Goal: Task Accomplishment & Management: Manage account settings

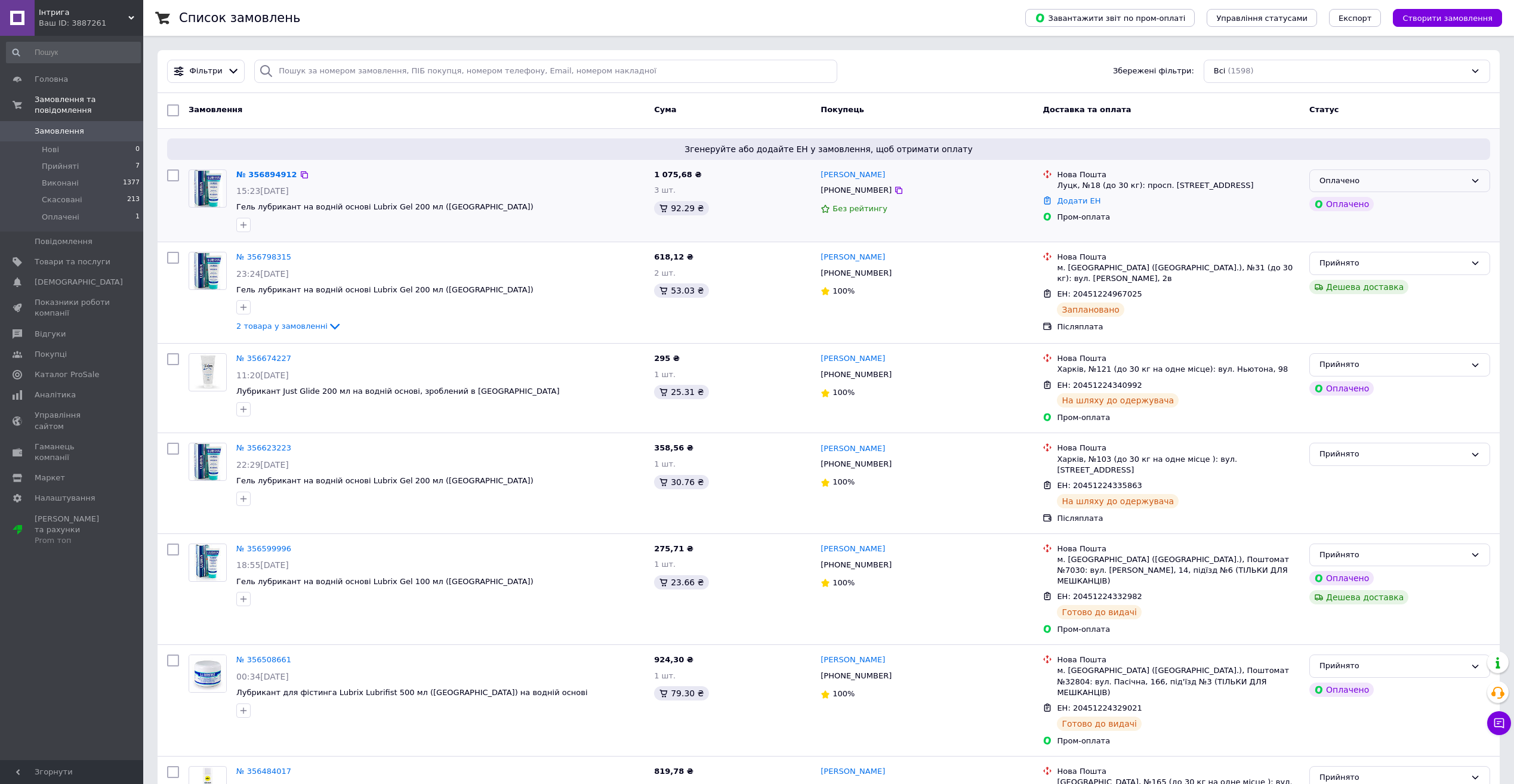
click at [1377, 187] on div "Оплачено" at bounding box center [1400, 181] width 181 height 23
click at [1376, 205] on li "Прийнято" at bounding box center [1400, 206] width 180 height 22
click at [257, 170] on link "№ 356894912" at bounding box center [267, 175] width 61 height 9
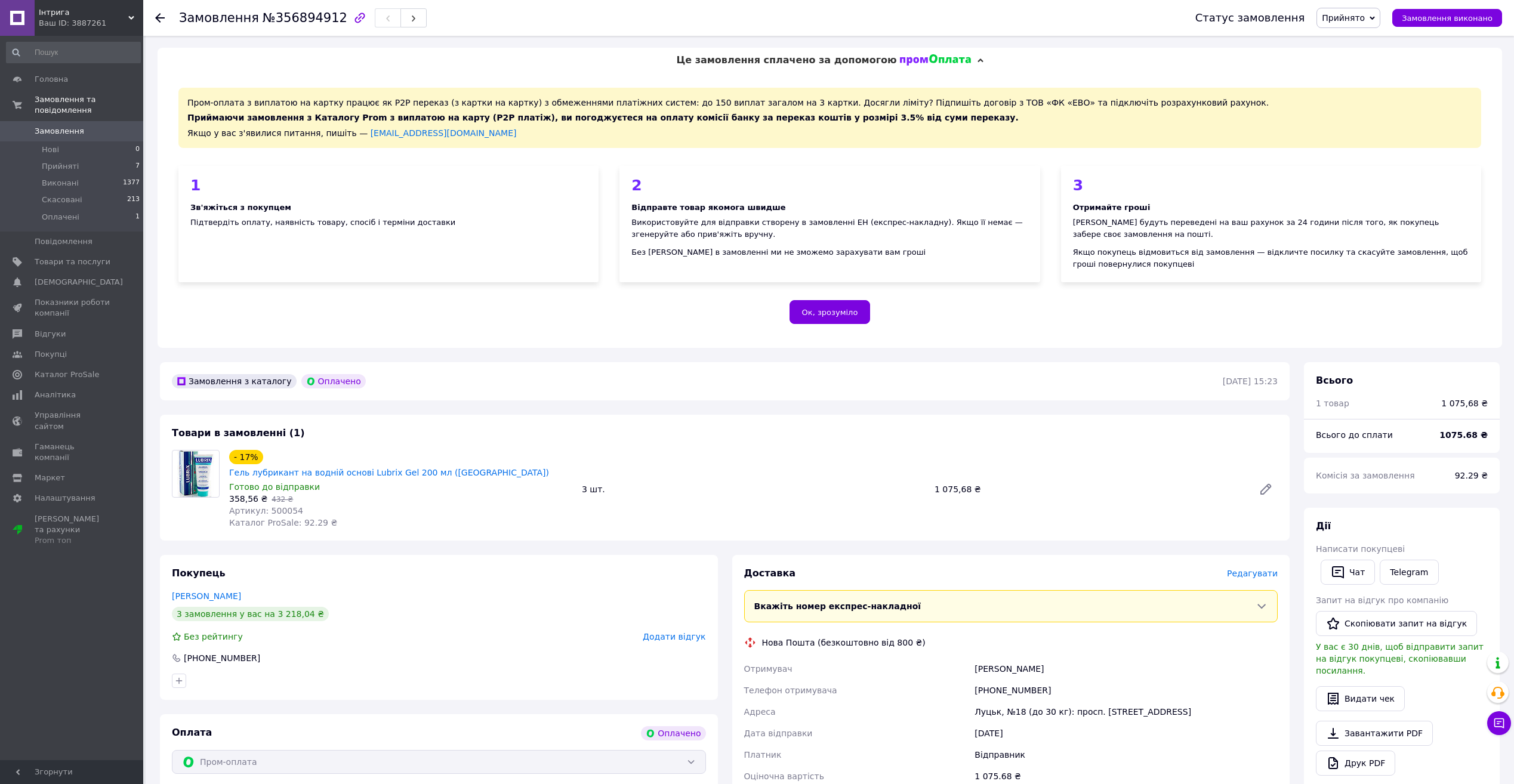
click at [290, 506] on span "Артикул: 500054" at bounding box center [266, 511] width 74 height 10
click at [286, 506] on span "Артикул: 500054" at bounding box center [266, 511] width 74 height 10
copy span "500054"
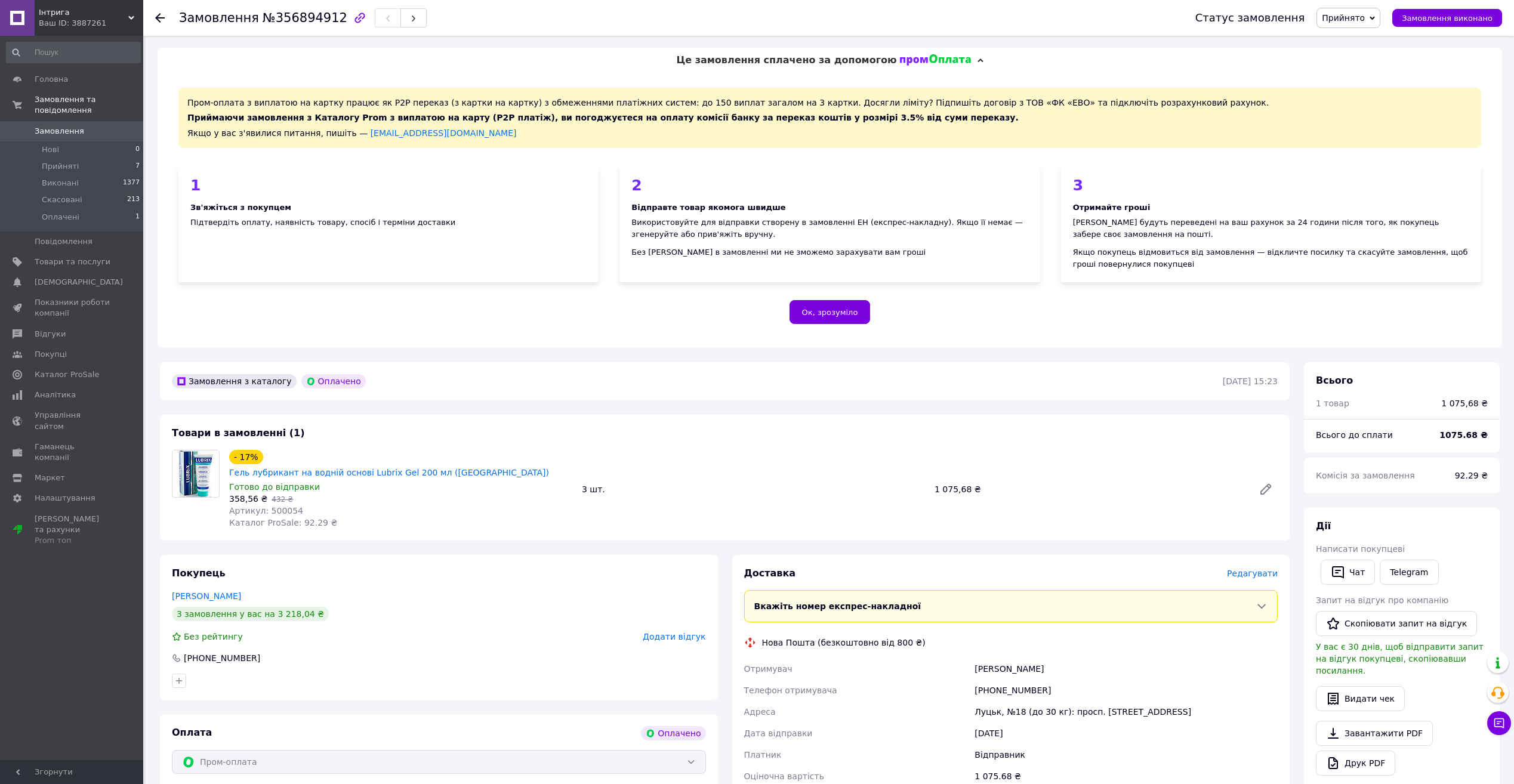
click at [237, 494] on span "358,56 ₴" at bounding box center [248, 498] width 38 height 10
copy span "358,56"
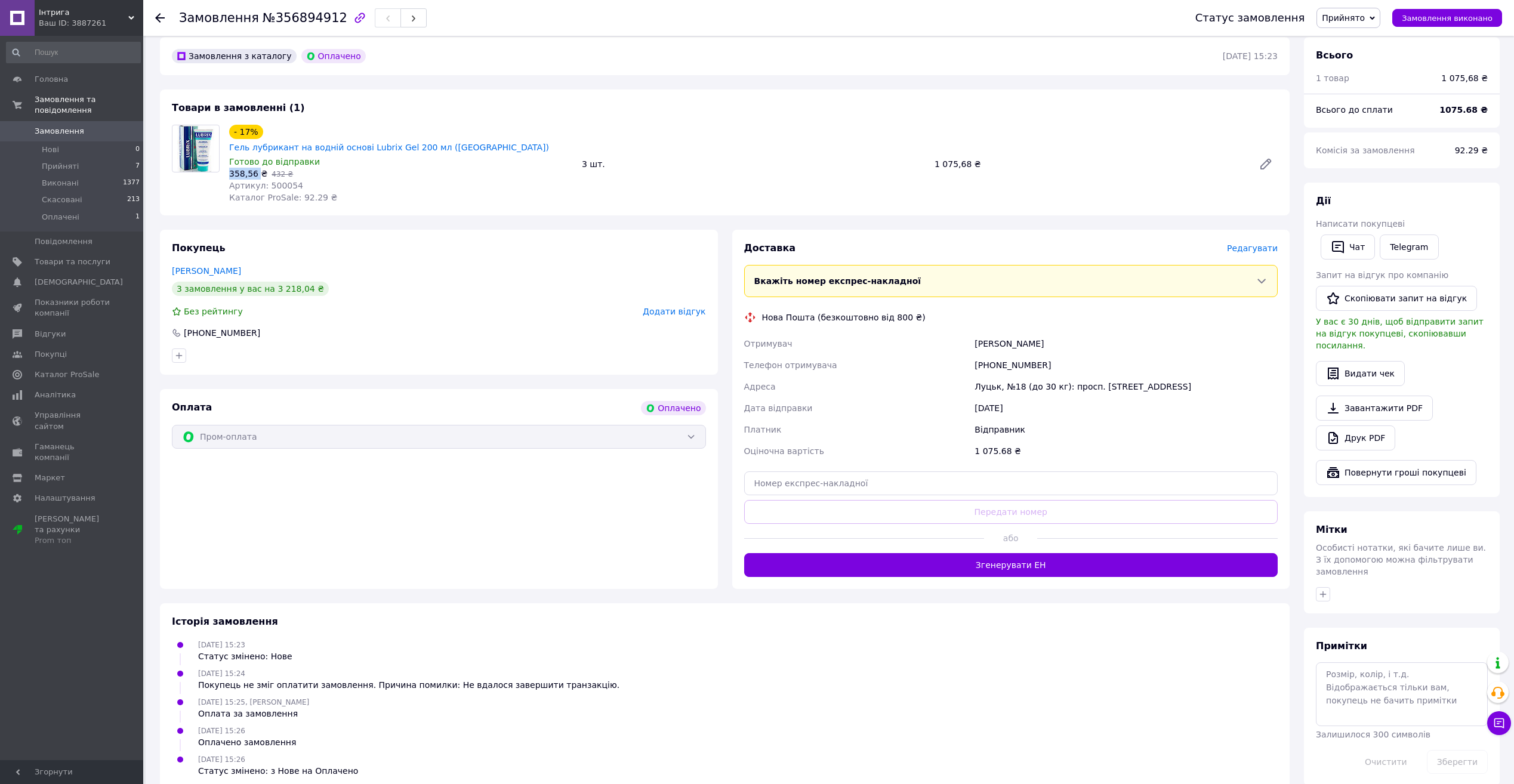
scroll to position [330, 0]
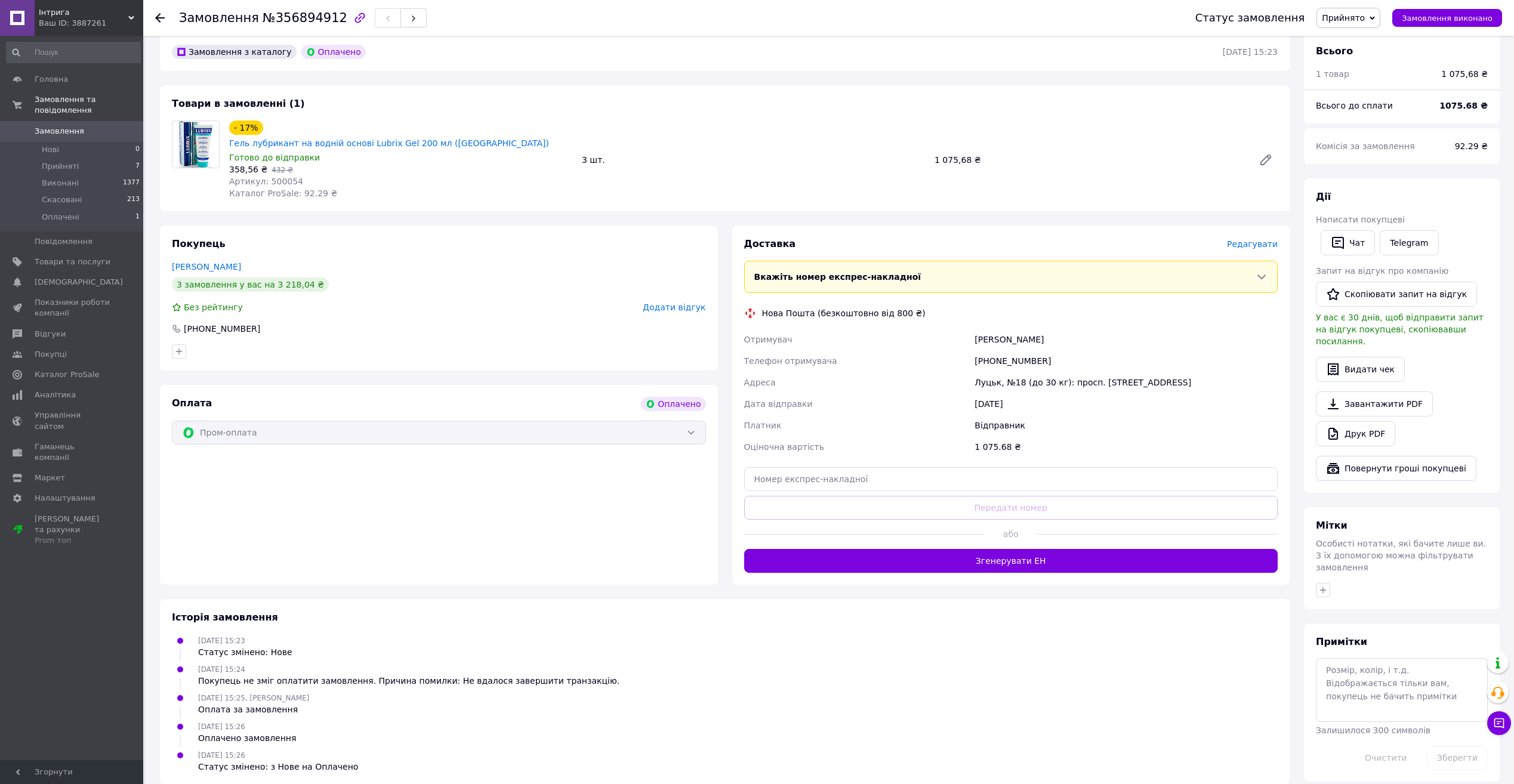
click at [1021, 329] on div "[PERSON_NAME]" at bounding box center [1126, 339] width 308 height 21
copy div "[PERSON_NAME]"
drag, startPoint x: 1044, startPoint y: 345, endPoint x: 990, endPoint y: 344, distance: 54.0
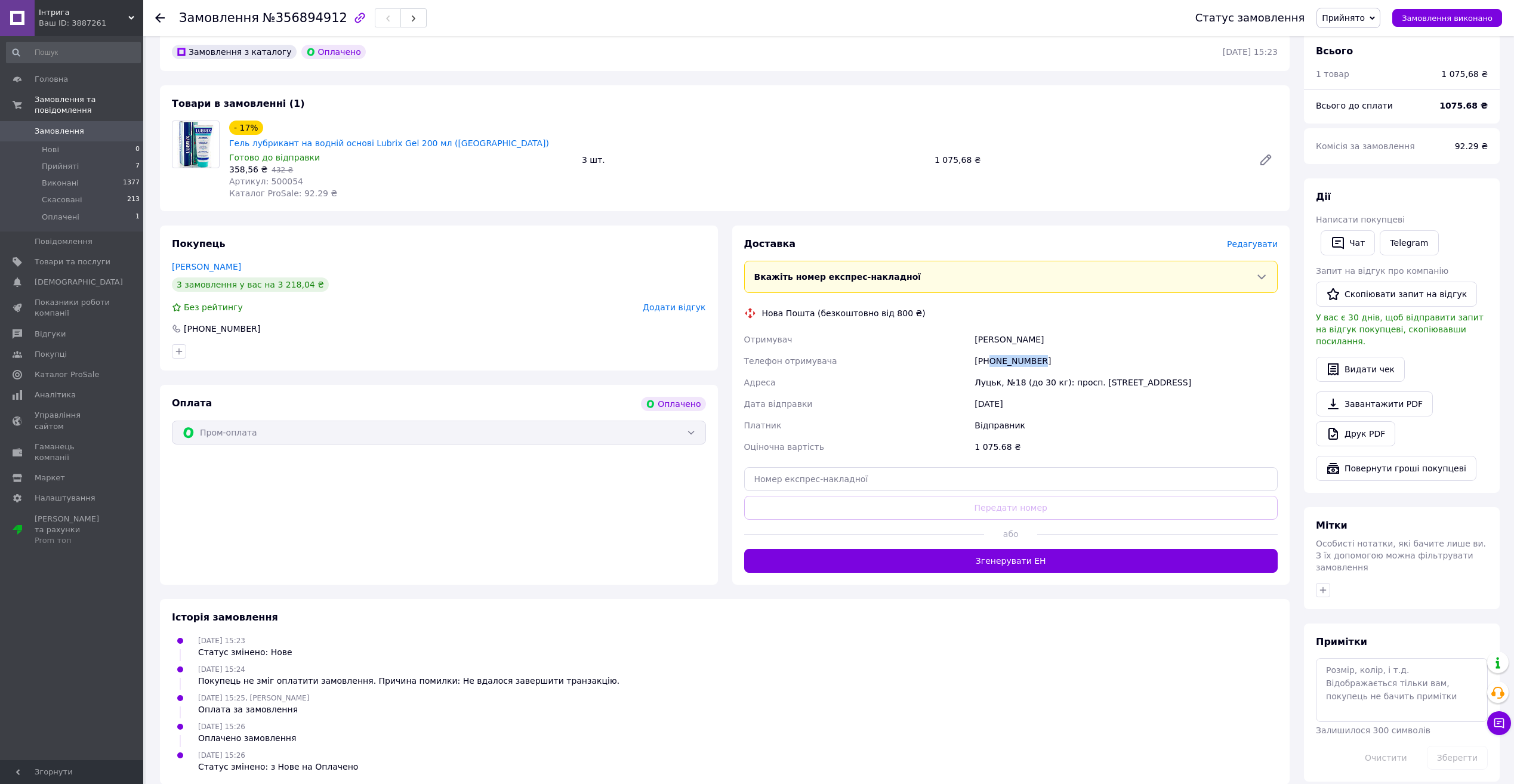
click at [990, 350] on div "[PHONE_NUMBER]" at bounding box center [1126, 361] width 308 height 21
copy div "0999309189"
click at [983, 372] on div "Луцьк, №18 (до 30 кг): просп. [STREET_ADDRESS]" at bounding box center [1126, 382] width 308 height 21
copy div "Луцьк"
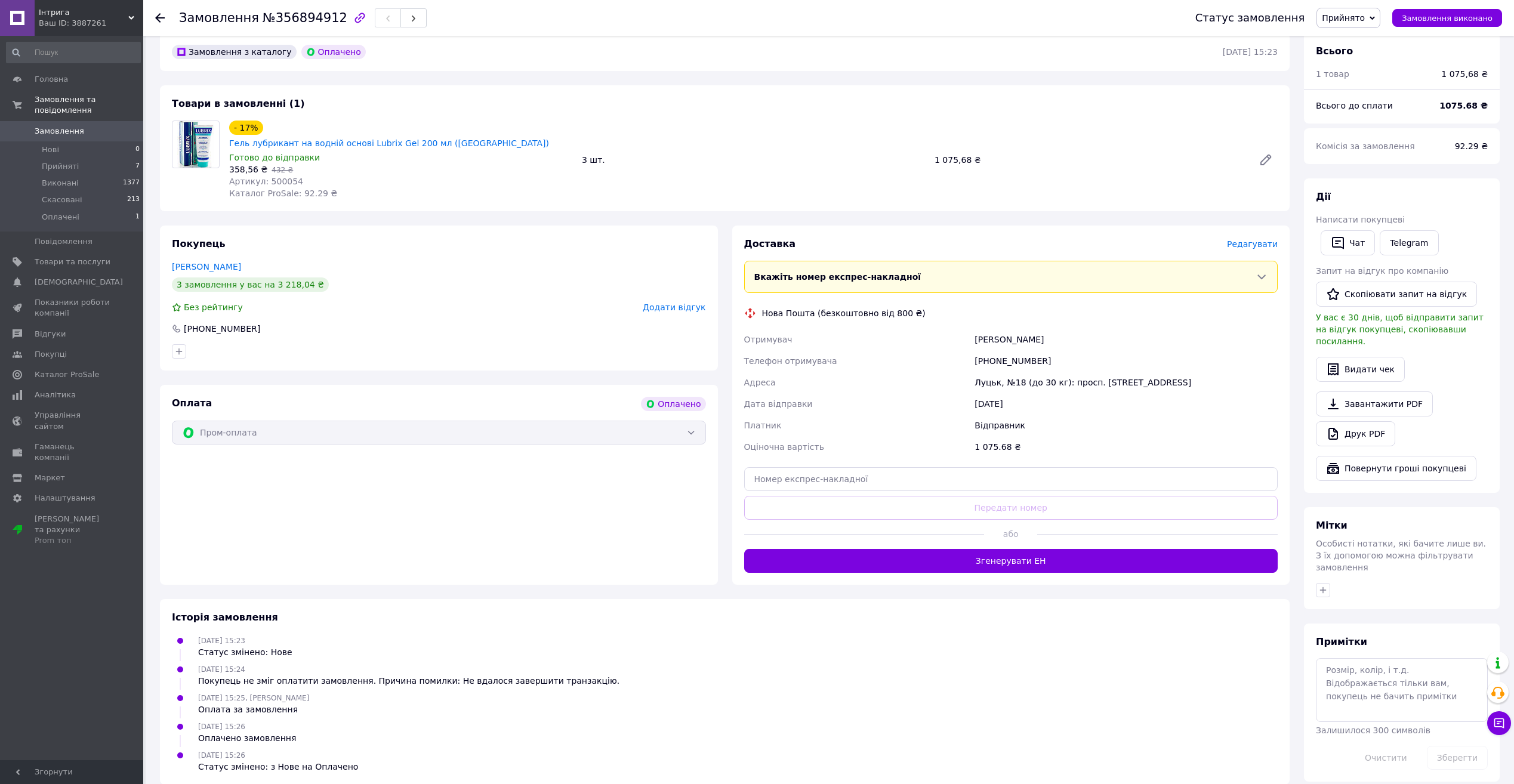
click at [1019, 372] on div "Луцьк, №18 (до 30 кг): просп. [STREET_ADDRESS]" at bounding box center [1126, 382] width 308 height 21
click at [1018, 372] on div "Луцьк, №18 (до 30 кг): просп. [STREET_ADDRESS]" at bounding box center [1126, 382] width 308 height 21
click at [1016, 372] on div "Луцьк, №18 (до 30 кг): просп. [STREET_ADDRESS]" at bounding box center [1126, 382] width 308 height 21
copy div "18"
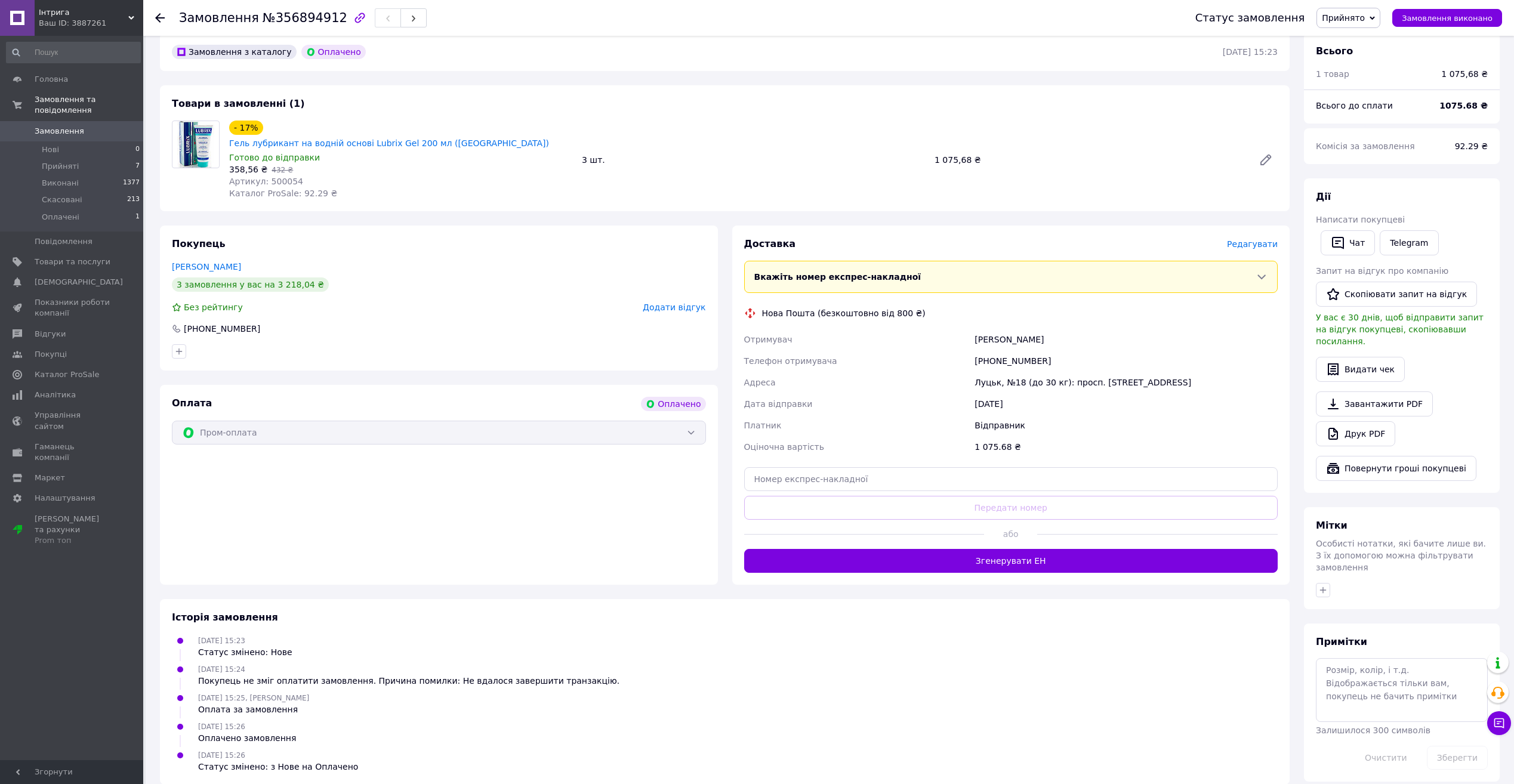
click at [285, 16] on span "№356894912" at bounding box center [304, 18] width 85 height 14
copy span "356894912"
click at [1037, 467] on input "text" at bounding box center [1011, 479] width 534 height 24
paste input "20451225193195"
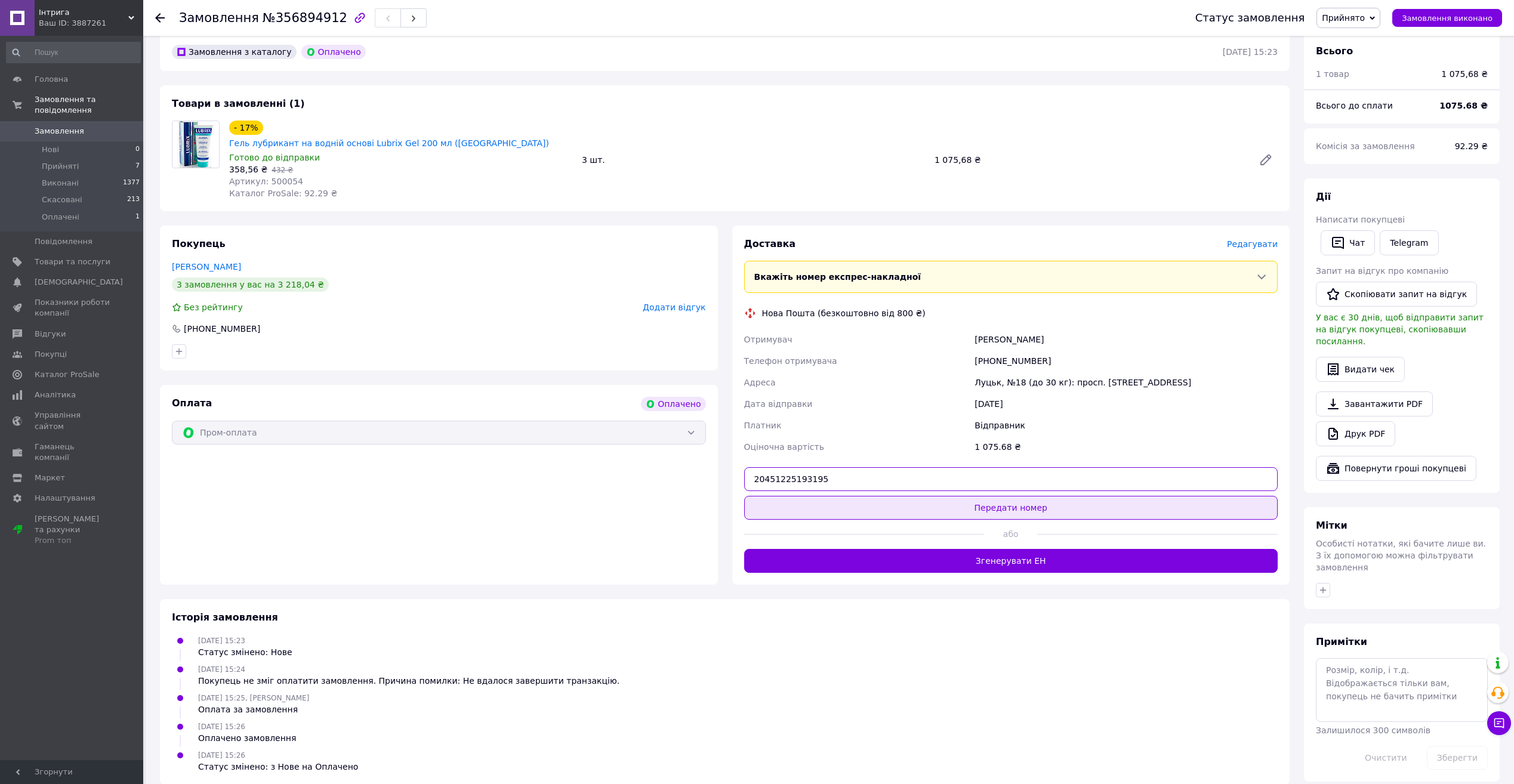
type input "20451225193195"
click at [1028, 499] on button "Передати номер" at bounding box center [1011, 507] width 534 height 24
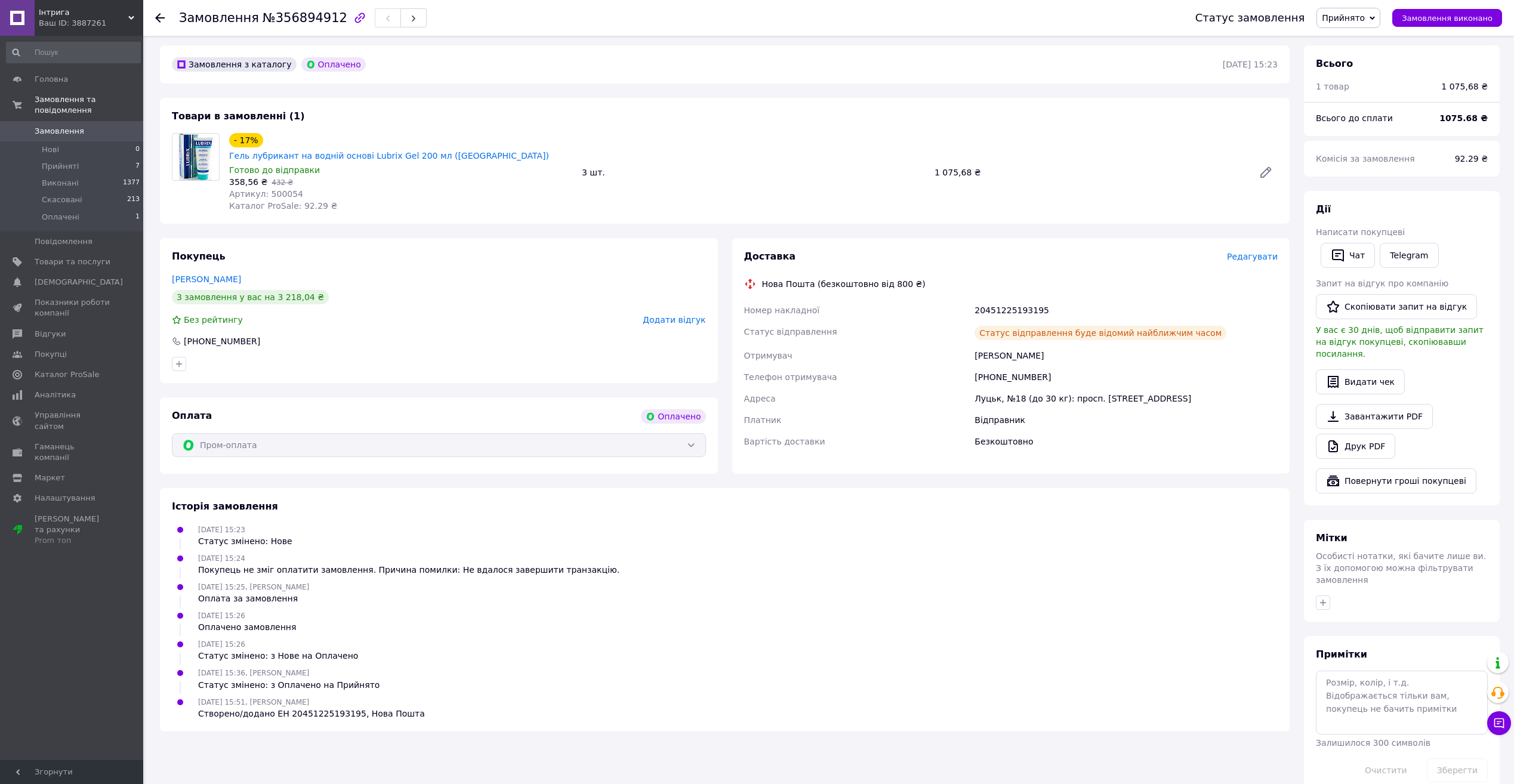
click at [124, 126] on span "0" at bounding box center [127, 131] width 33 height 11
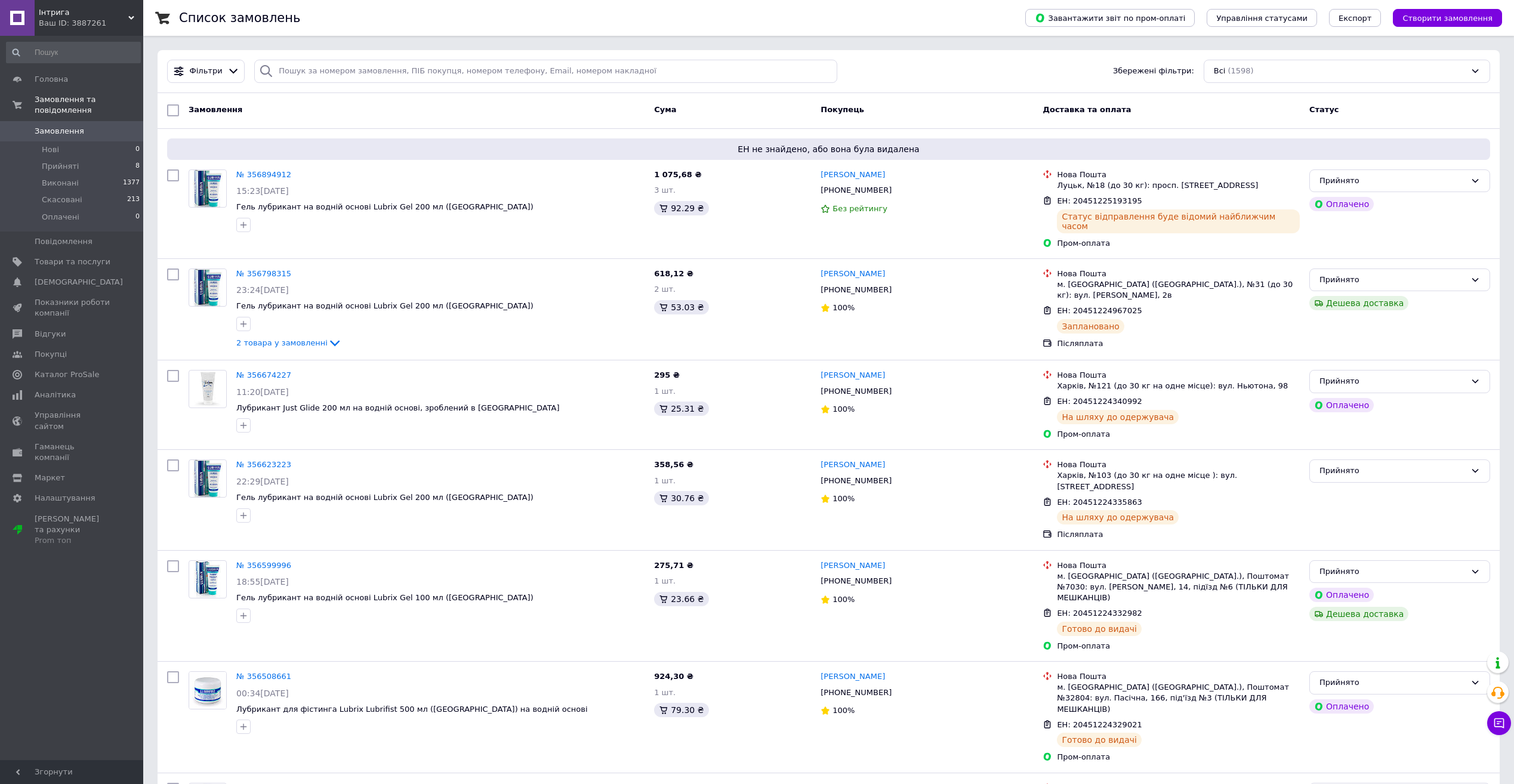
click at [109, 128] on link "Замовлення 0" at bounding box center [73, 131] width 147 height 20
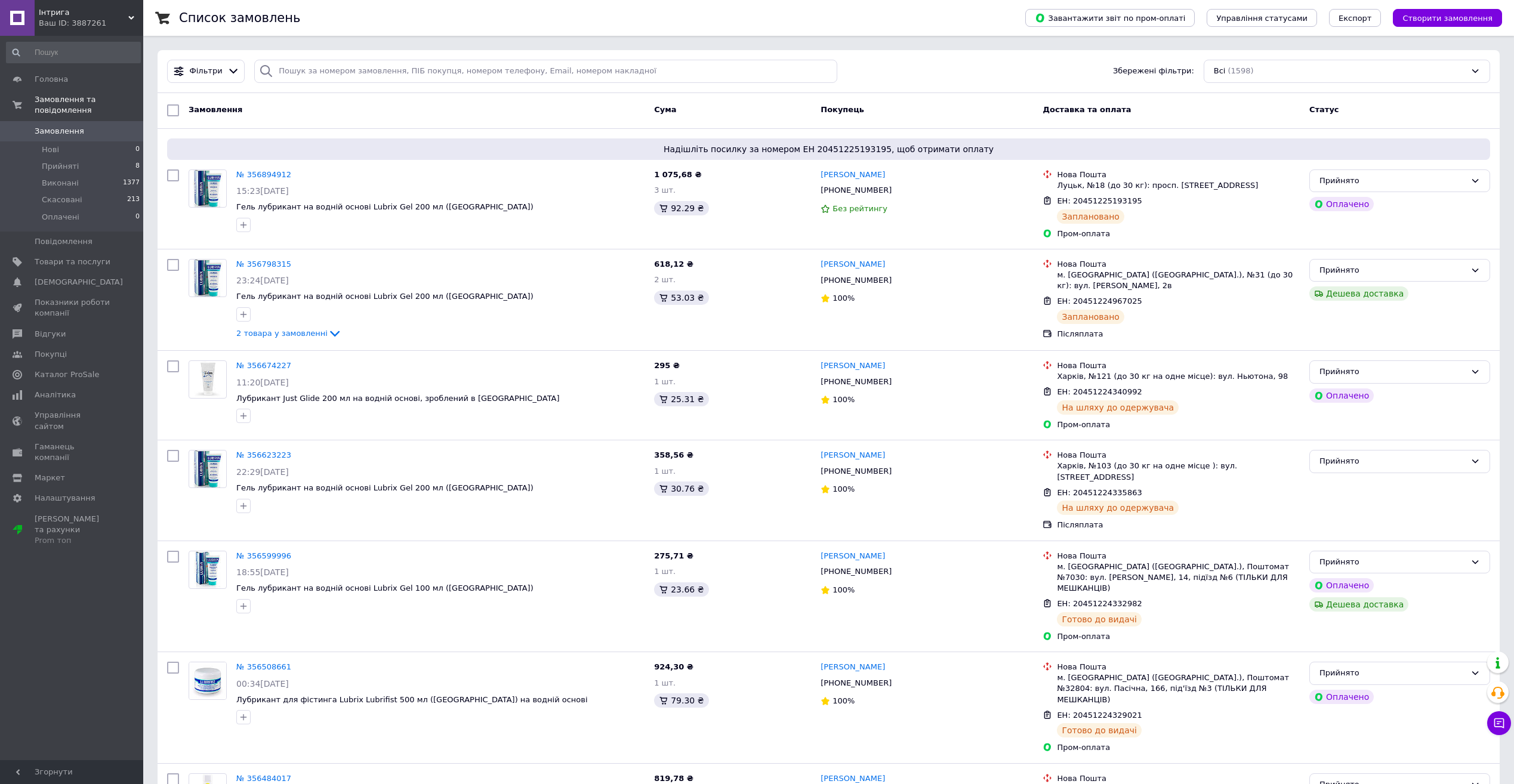
click at [94, 126] on span "Замовлення" at bounding box center [72, 131] width 76 height 11
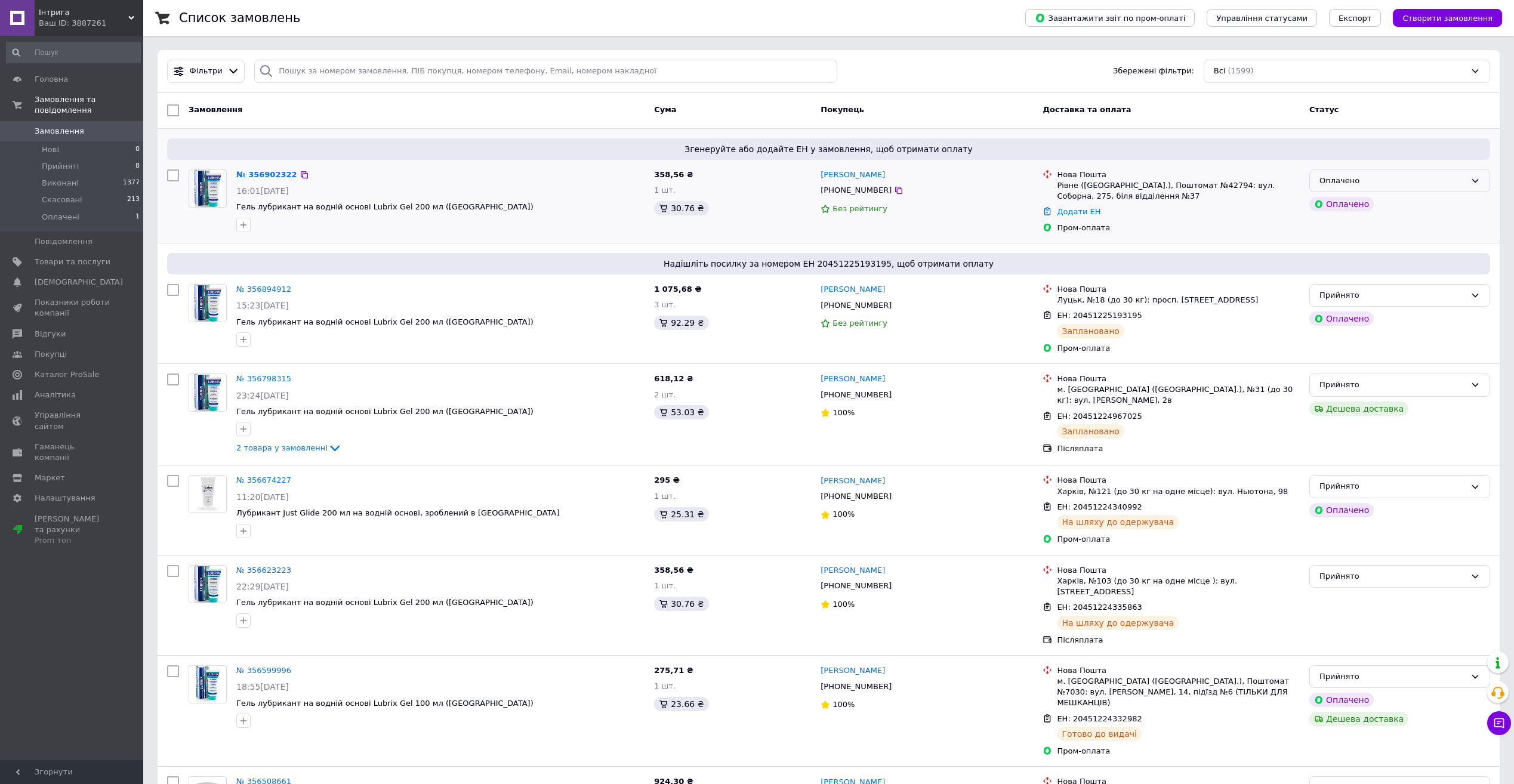
click at [1440, 180] on div "Оплачено" at bounding box center [1392, 180] width 146 height 12
click at [1402, 200] on li "Прийнято" at bounding box center [1400, 206] width 180 height 22
click at [270, 175] on link "№ 356902322" at bounding box center [264, 175] width 55 height 9
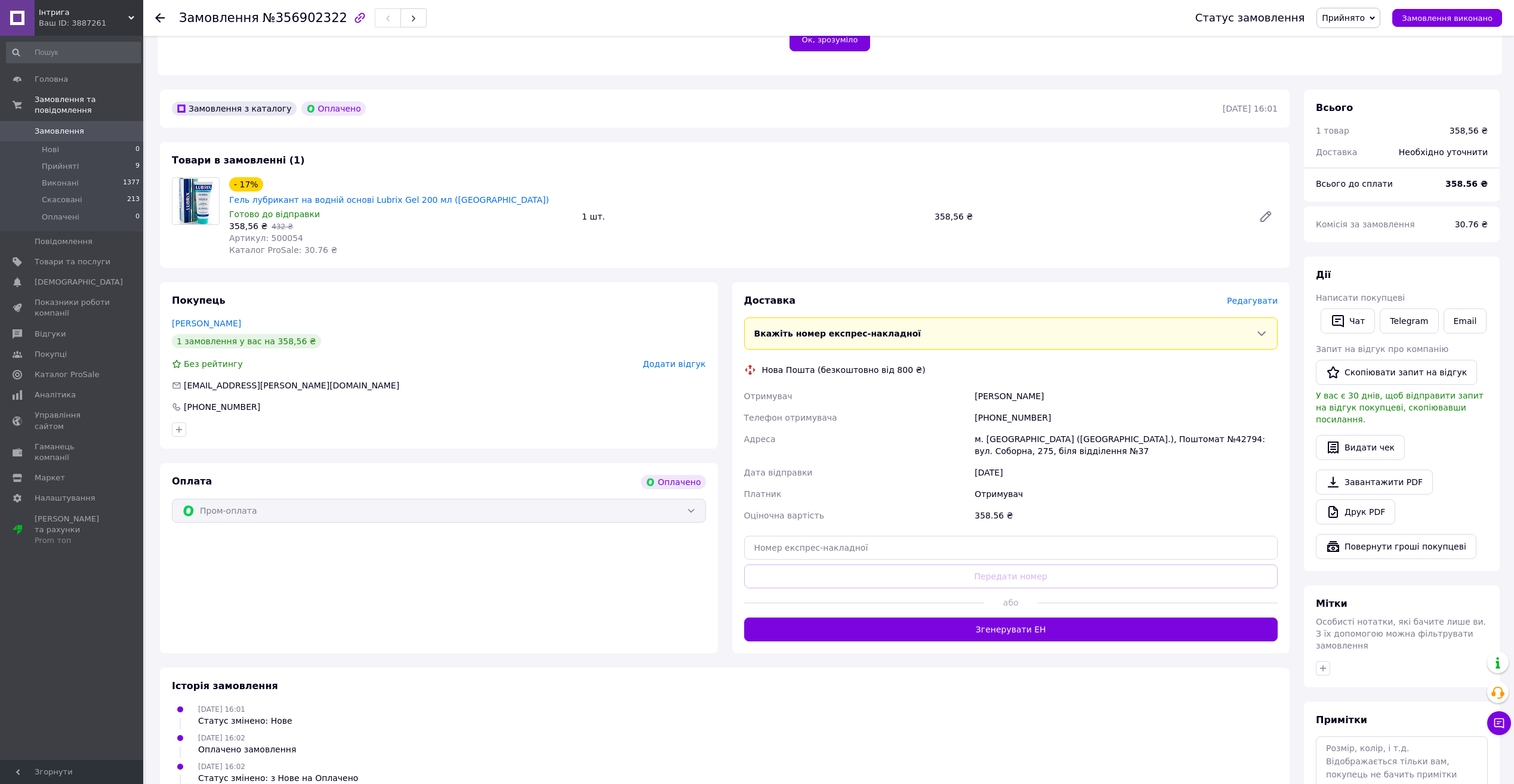
scroll to position [299, 0]
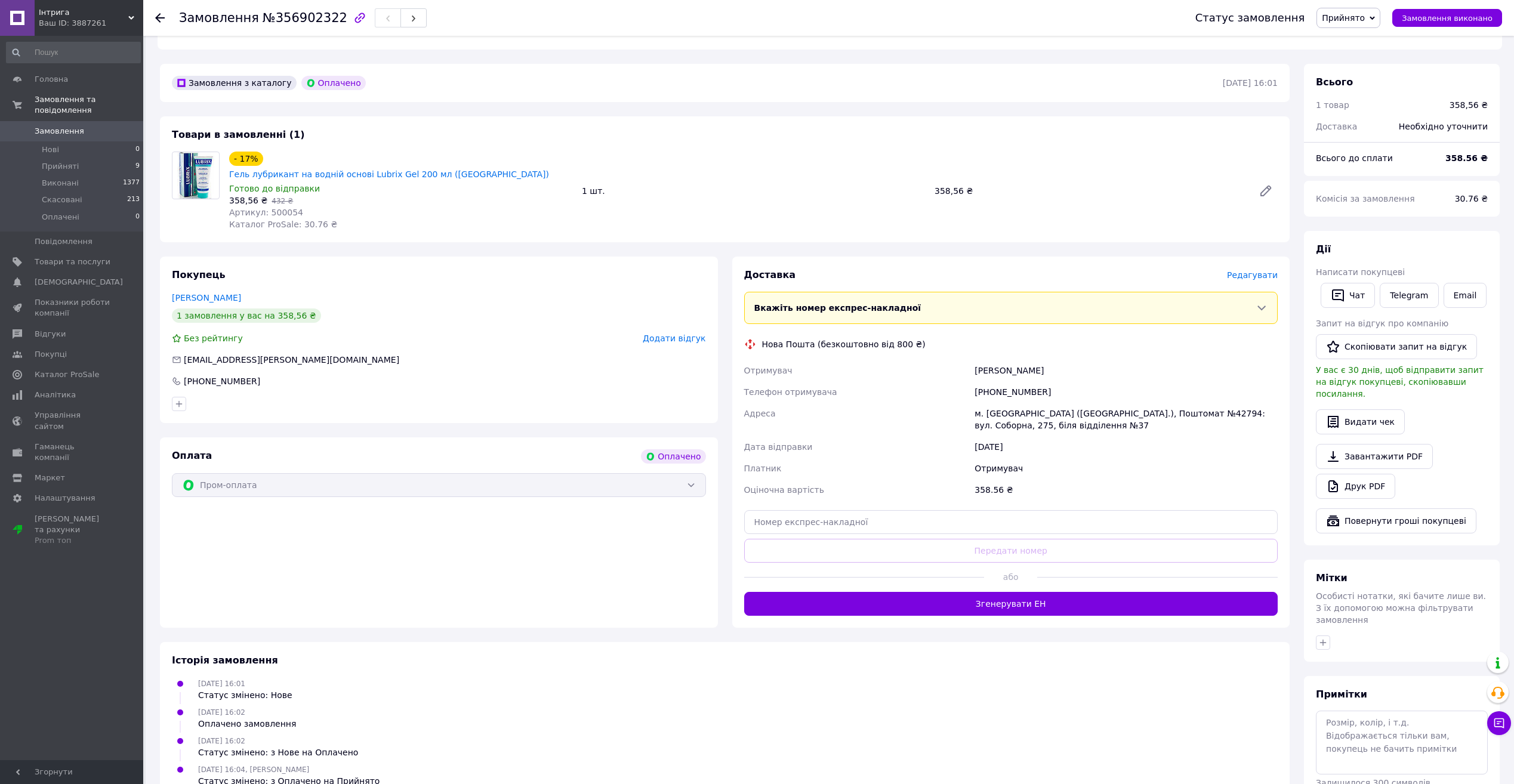
click at [283, 207] on span "Артикул: 500054" at bounding box center [266, 212] width 74 height 10
copy span "500054"
click at [946, 184] on div "358,56 ₴" at bounding box center [1089, 191] width 319 height 17
click at [946, 184] on div "358,56 ₴" at bounding box center [1089, 191] width 319 height 17
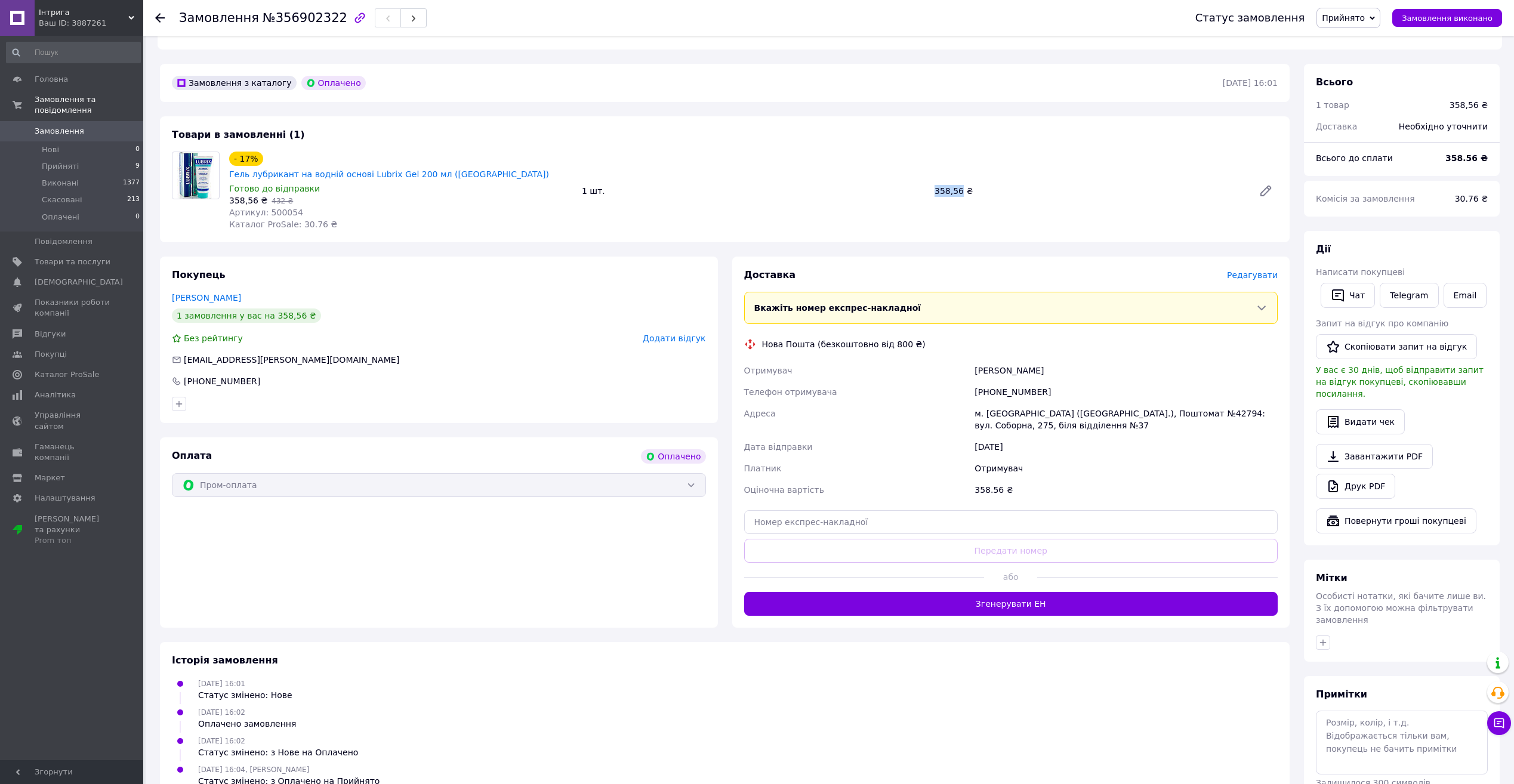
copy div "358,56"
click at [1002, 360] on div "[PERSON_NAME]" at bounding box center [1126, 370] width 308 height 21
copy div "[PERSON_NAME]"
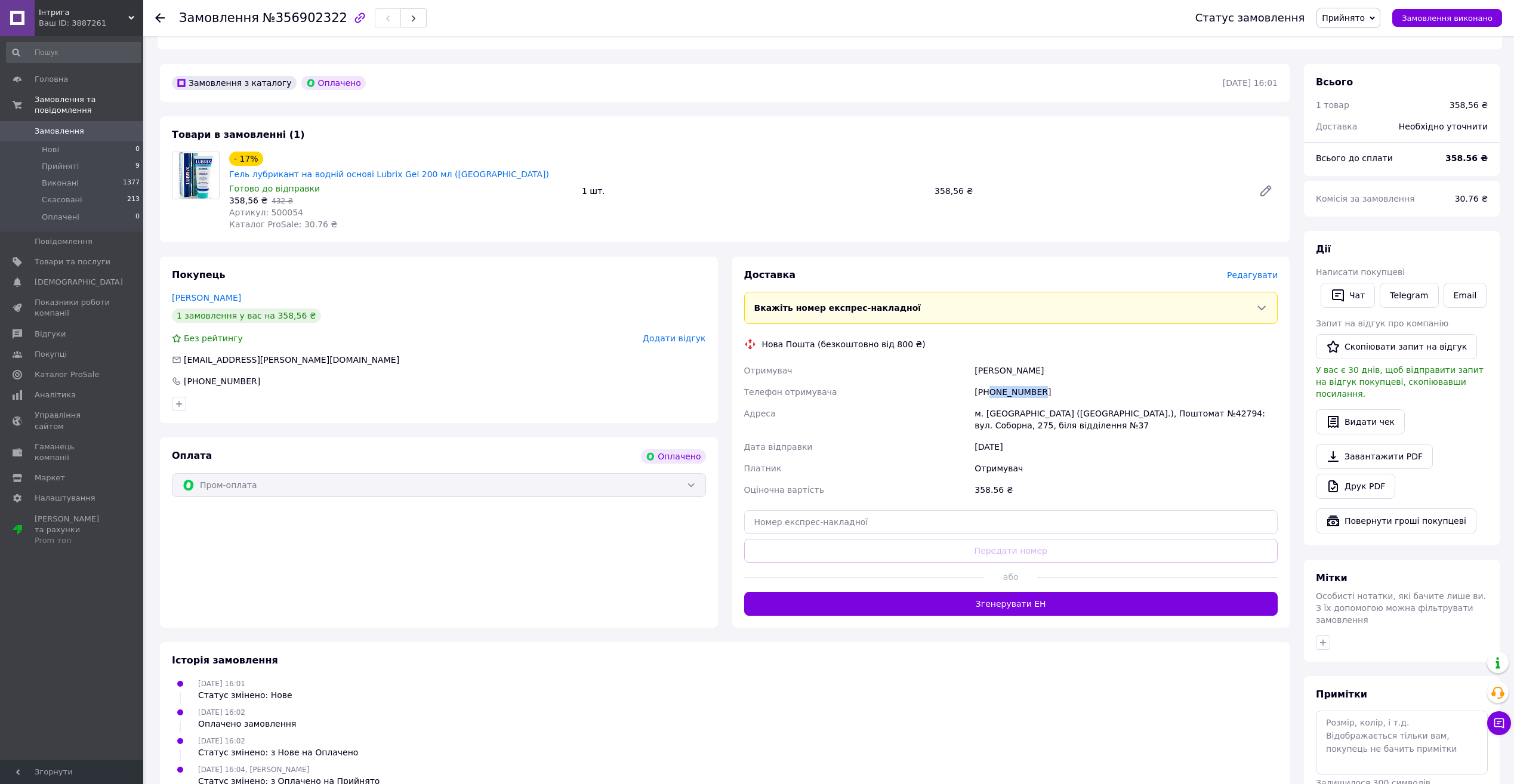
drag, startPoint x: 1039, startPoint y: 371, endPoint x: 988, endPoint y: 377, distance: 51.4
click at [988, 381] on div "[PHONE_NUMBER]" at bounding box center [1126, 392] width 308 height 21
click at [1002, 403] on div "м. [GEOGRAPHIC_DATA] ([GEOGRAPHIC_DATA].), Поштомат №42794: вул. Соборна, 275, …" at bounding box center [1126, 419] width 308 height 34
click at [1001, 403] on div "м. [GEOGRAPHIC_DATA] ([GEOGRAPHIC_DATA].), Поштомат №42794: вул. Соборна, 275, …" at bounding box center [1126, 419] width 308 height 34
click at [1140, 403] on div "м. [GEOGRAPHIC_DATA] ([GEOGRAPHIC_DATA].), Поштомат №42794: вул. Соборна, 275, …" at bounding box center [1126, 419] width 308 height 34
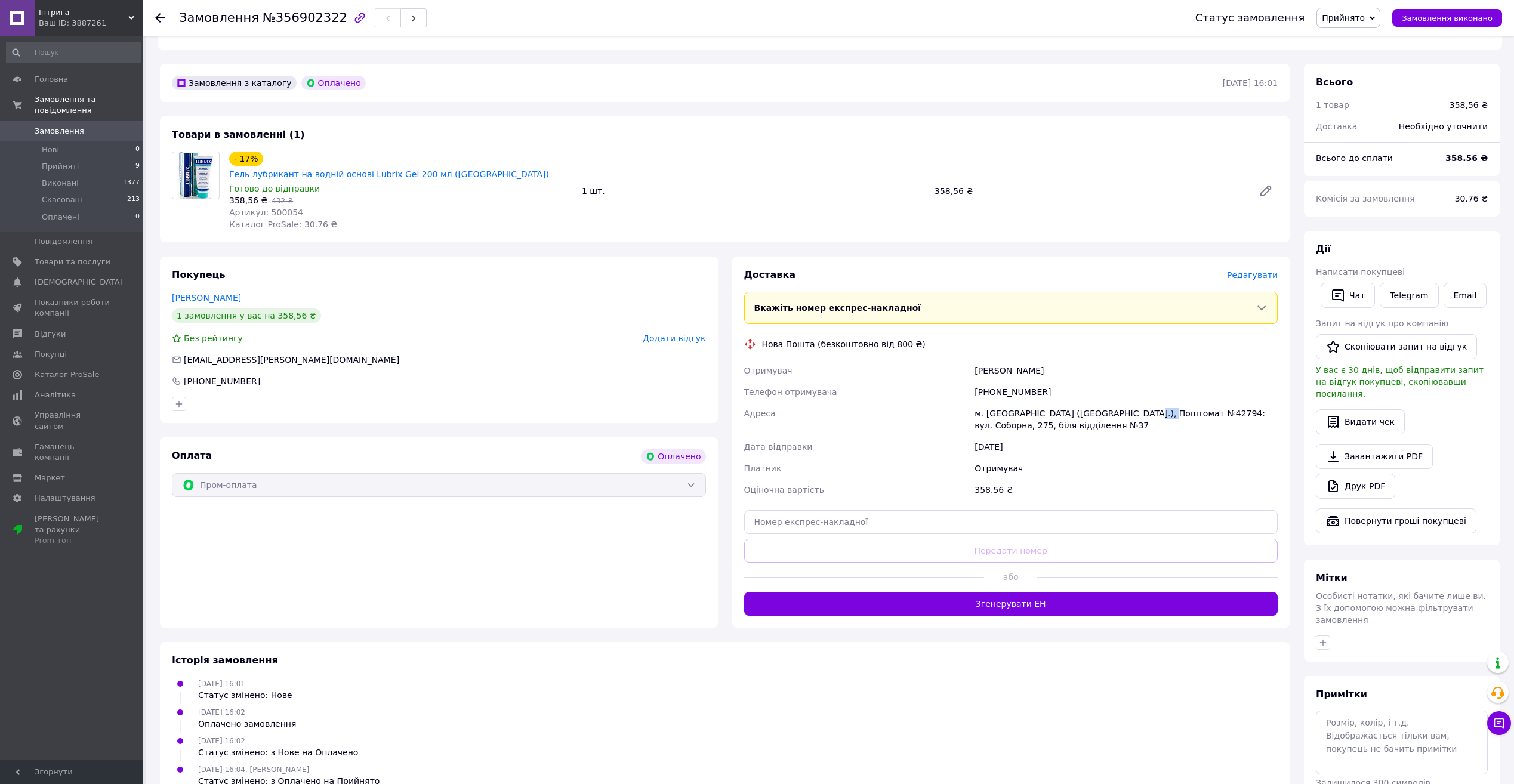
click at [1140, 403] on div "м. [GEOGRAPHIC_DATA] ([GEOGRAPHIC_DATA].), Поштомат №42794: вул. Соборна, 275, …" at bounding box center [1126, 419] width 308 height 34
click at [303, 9] on div "Замовлення №356902322" at bounding box center [303, 17] width 248 height 20
click at [975, 492] on div "Доставка [PERSON_NAME] Вкажіть номер експрес-накладної Обов'язково введіть номе…" at bounding box center [1011, 441] width 534 height 347
click at [975, 510] on input "text" at bounding box center [1011, 522] width 534 height 24
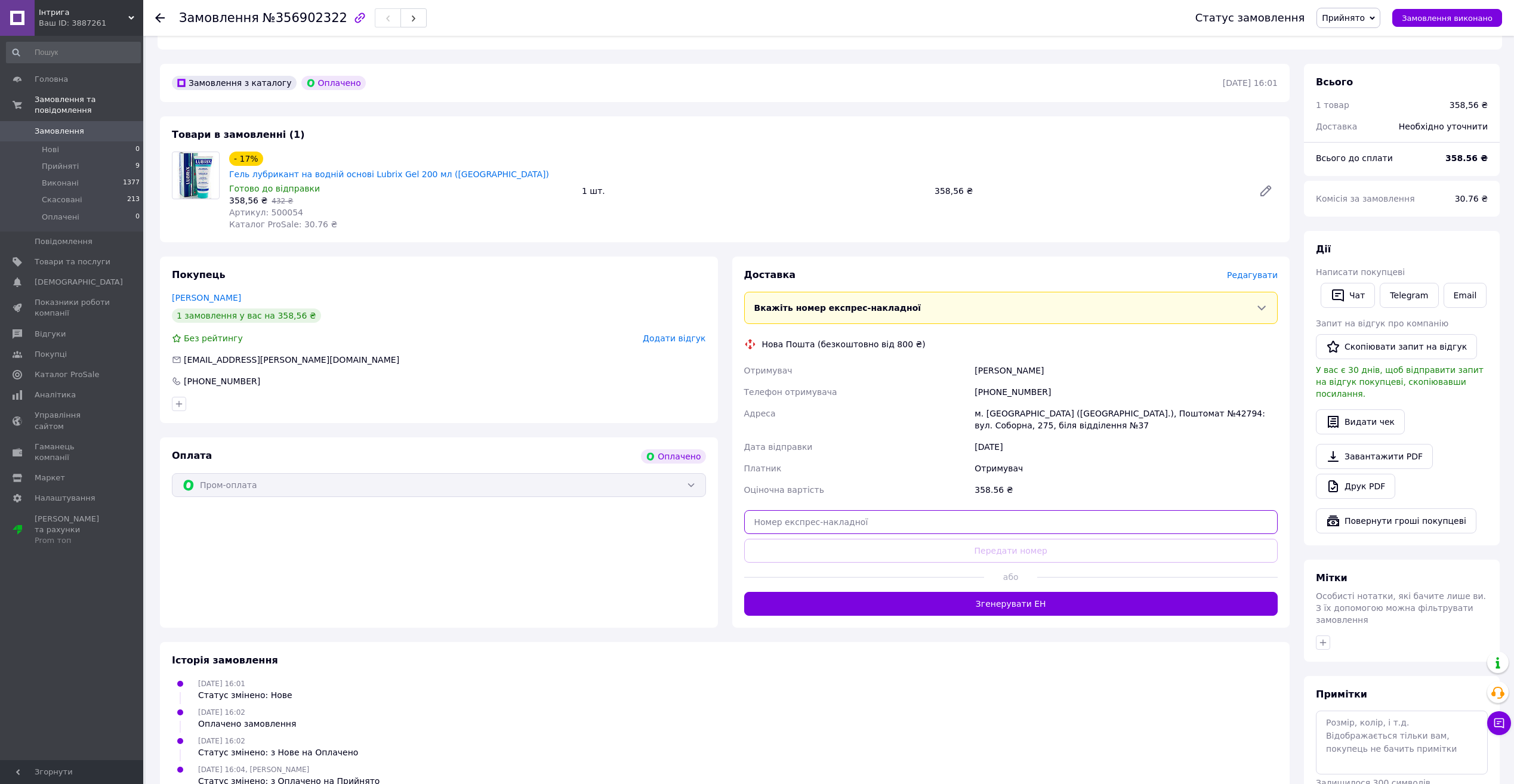
paste input "20451225217247"
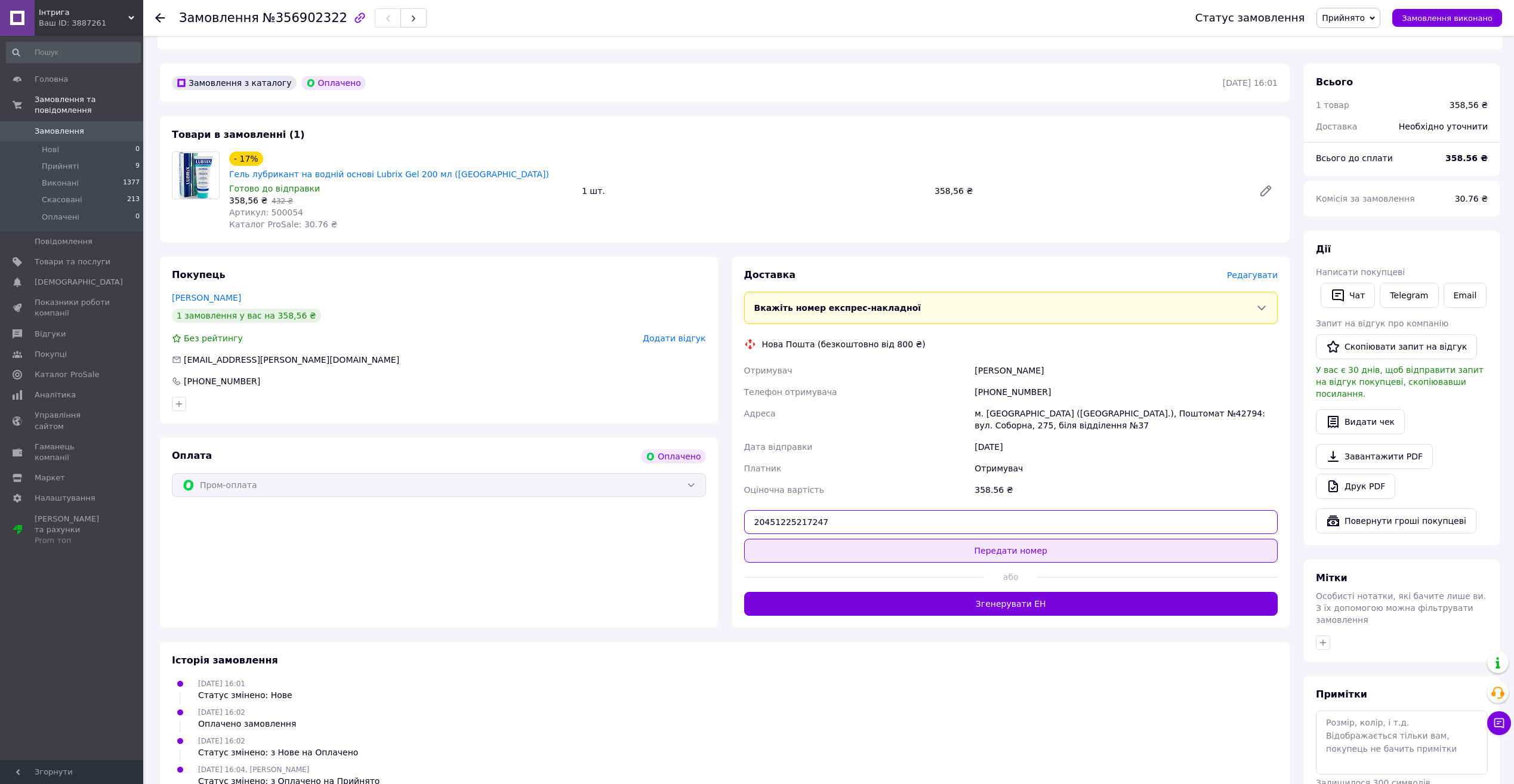
type input "20451225217247"
click at [982, 539] on button "Передати номер" at bounding box center [1011, 551] width 534 height 24
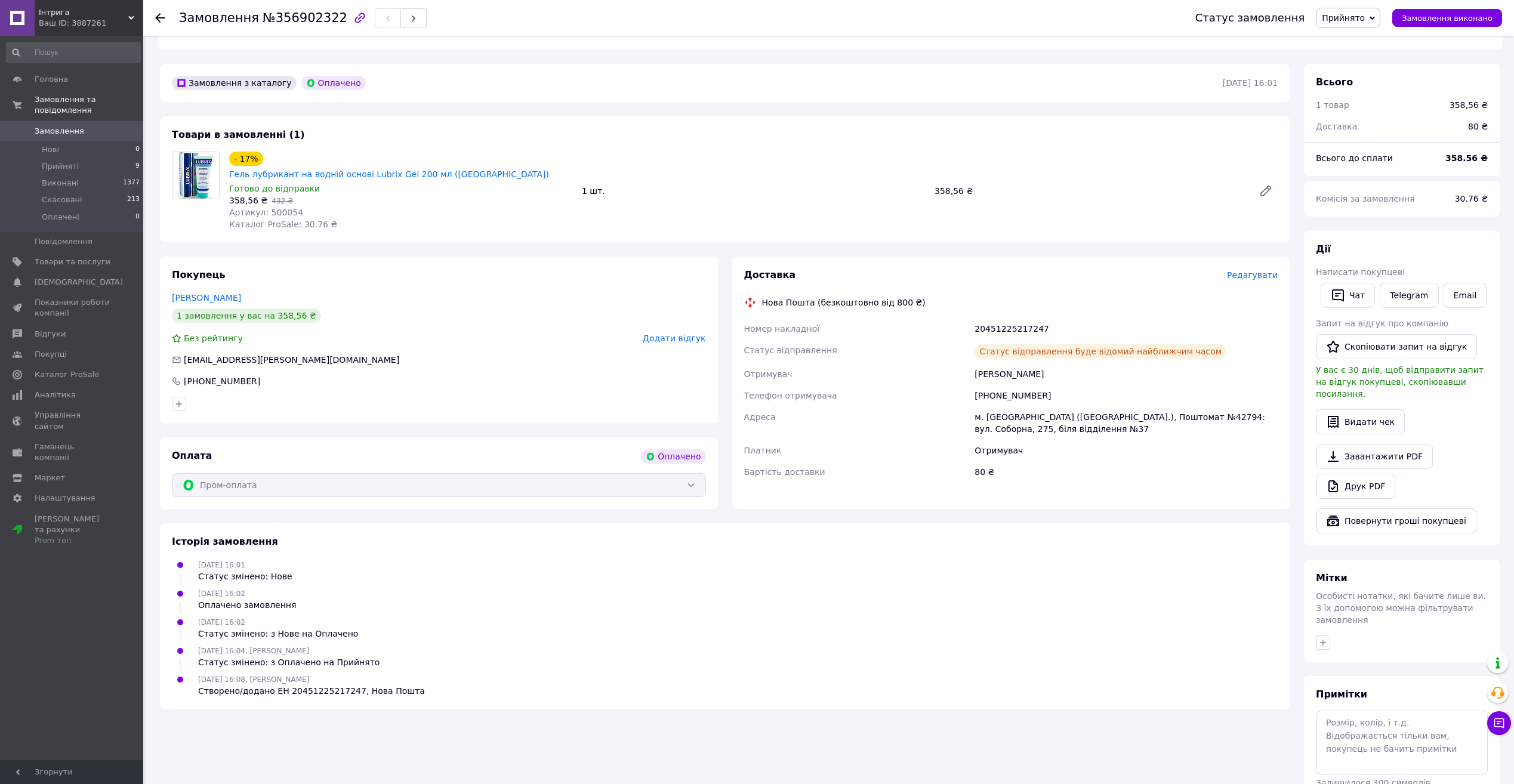
click at [65, 121] on link "Замовлення 0" at bounding box center [73, 131] width 147 height 20
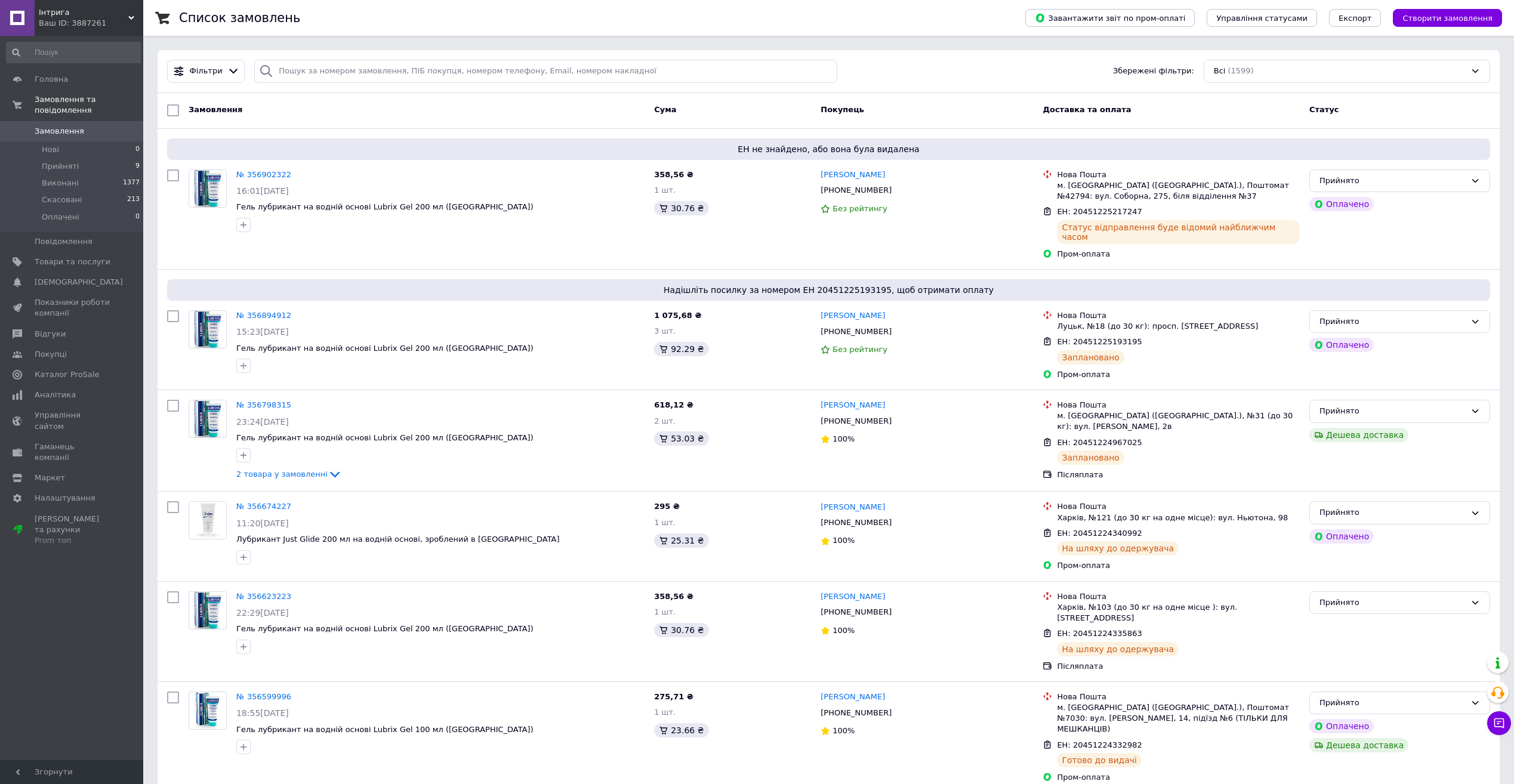
click at [81, 126] on span "Замовлення" at bounding box center [72, 131] width 76 height 11
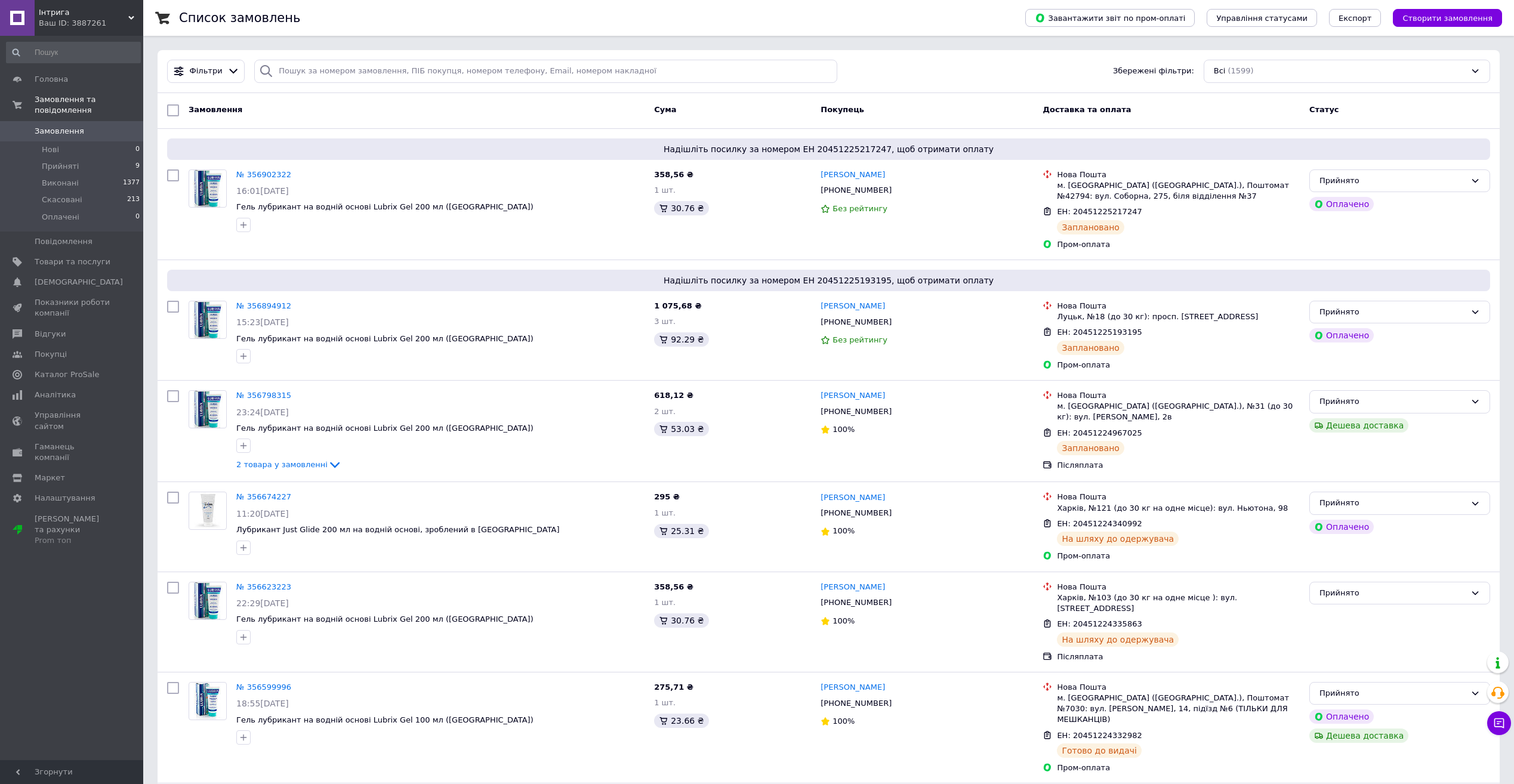
click at [96, 126] on span "Замовлення" at bounding box center [72, 131] width 76 height 11
click at [92, 126] on span "Замовлення" at bounding box center [72, 131] width 76 height 11
